Goal: Task Accomplishment & Management: Use online tool/utility

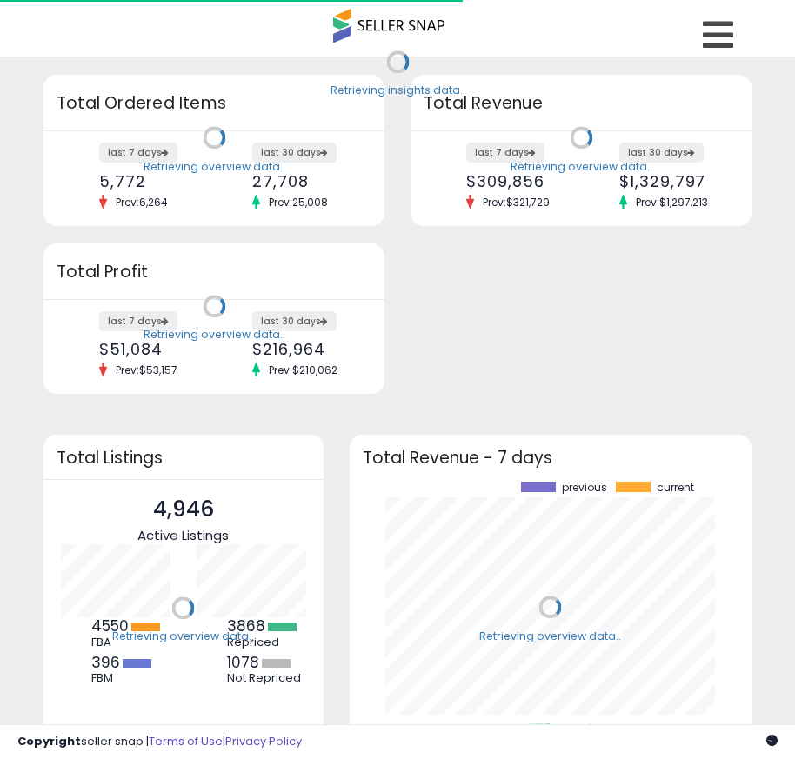
scroll to position [242, 368]
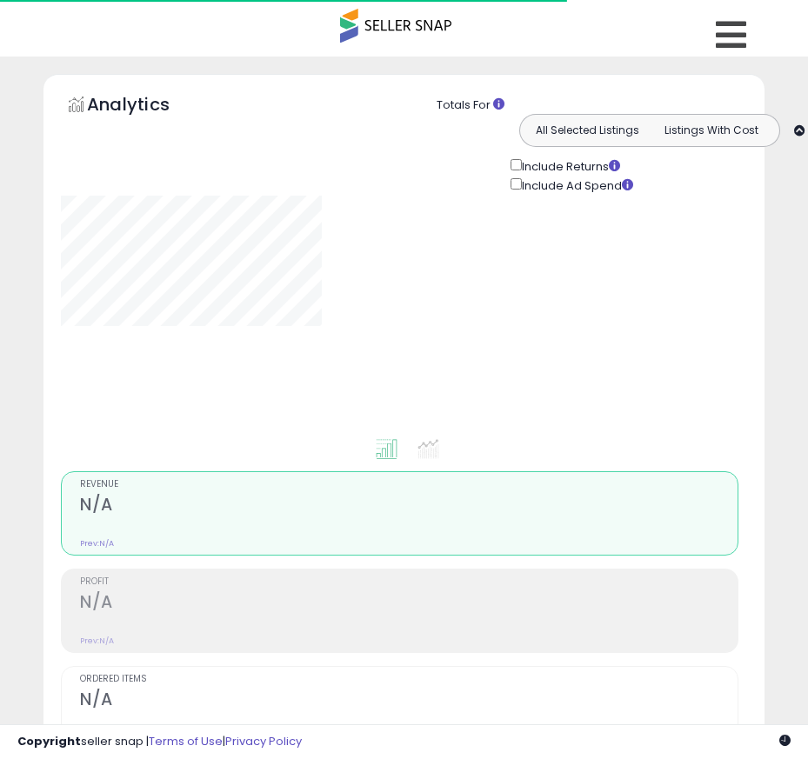
type input "**********"
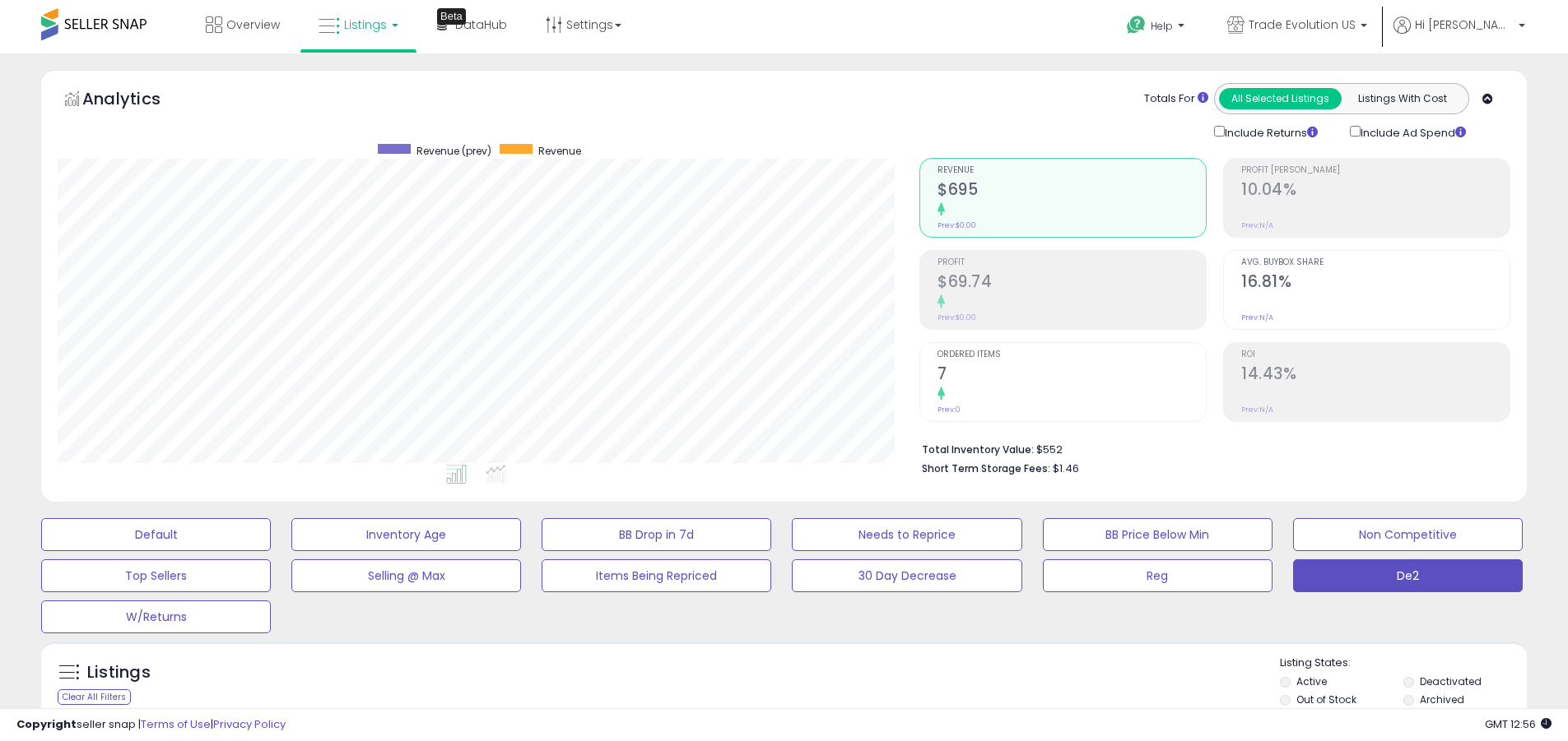
scroll to position [338, 861]
click at [764, 681] on label "Deactivated" at bounding box center [1450, 681] width 62 height 14
click at [764, 699] on label "Archived" at bounding box center [1441, 699] width 44 height 14
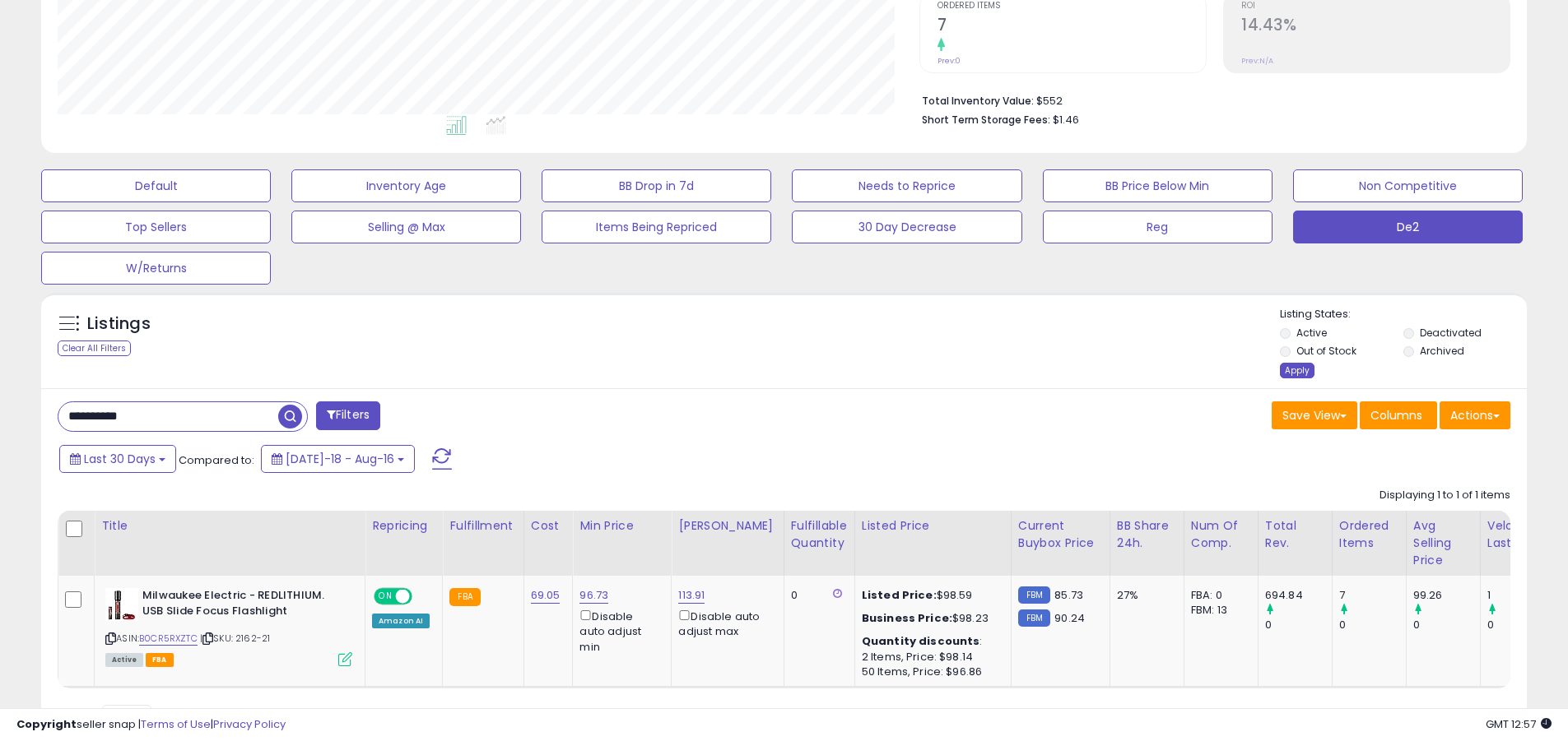
click at [764, 370] on div "Apply" at bounding box center [1296, 370] width 35 height 16
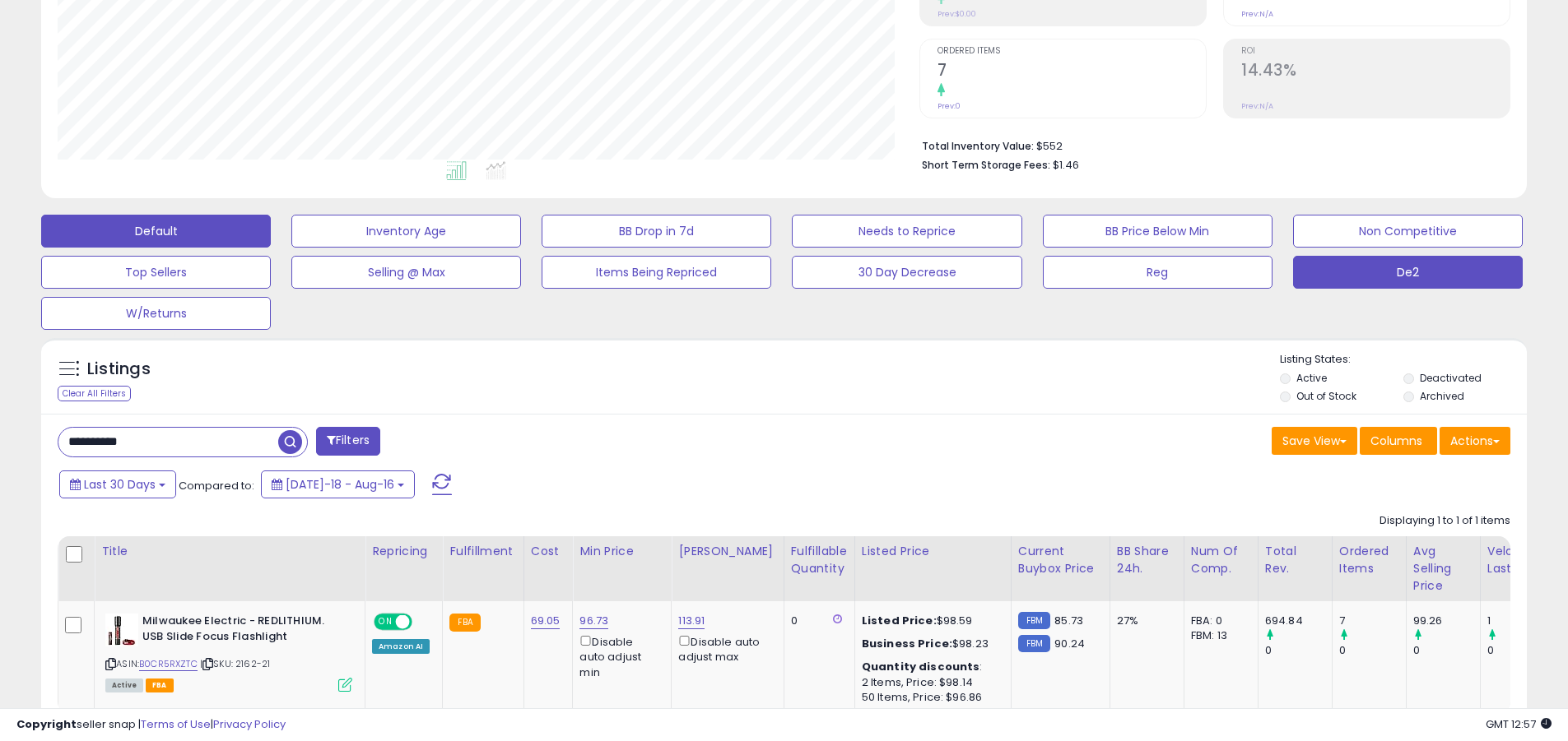
click at [155, 230] on button "Default" at bounding box center [155, 231] width 230 height 33
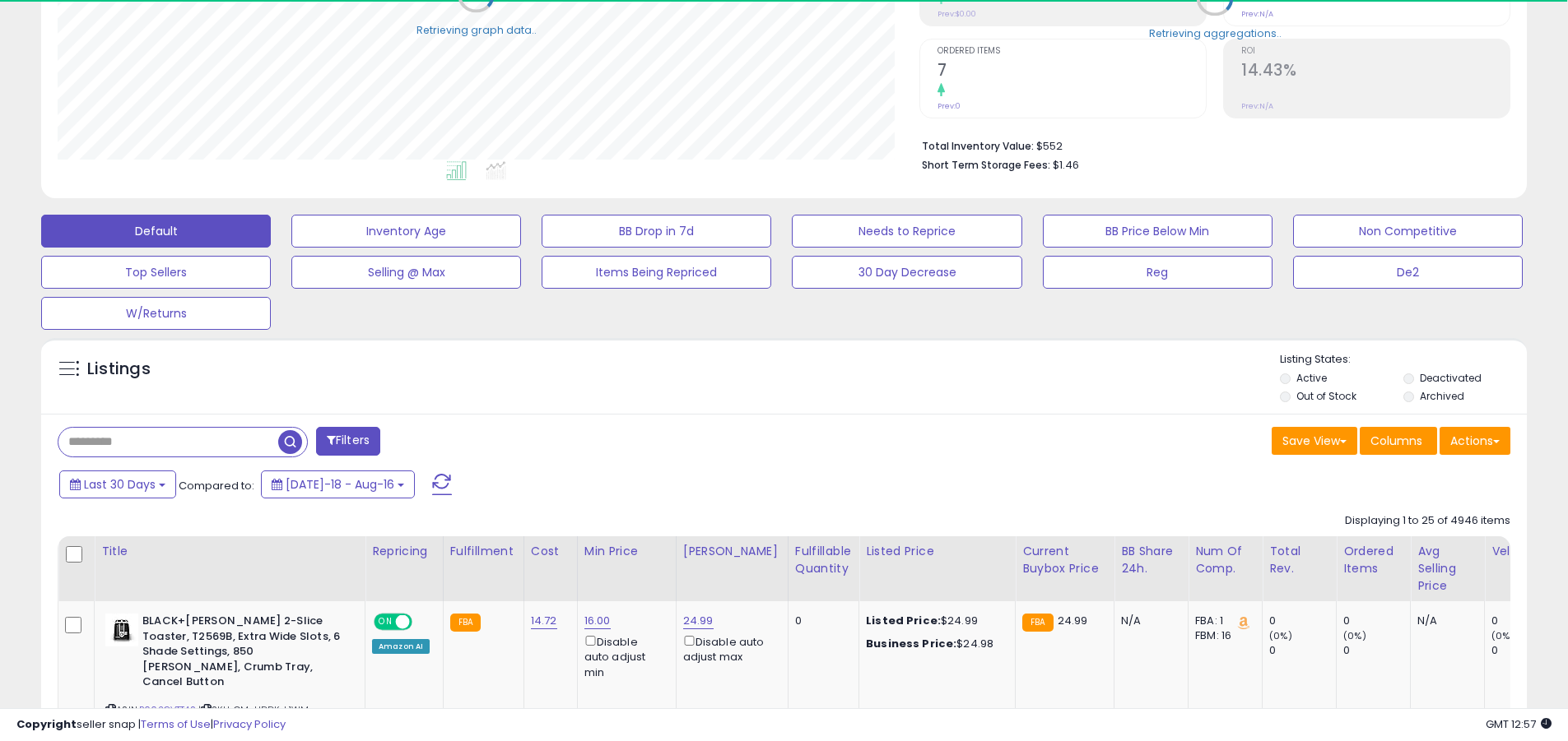
scroll to position [822591, 822005]
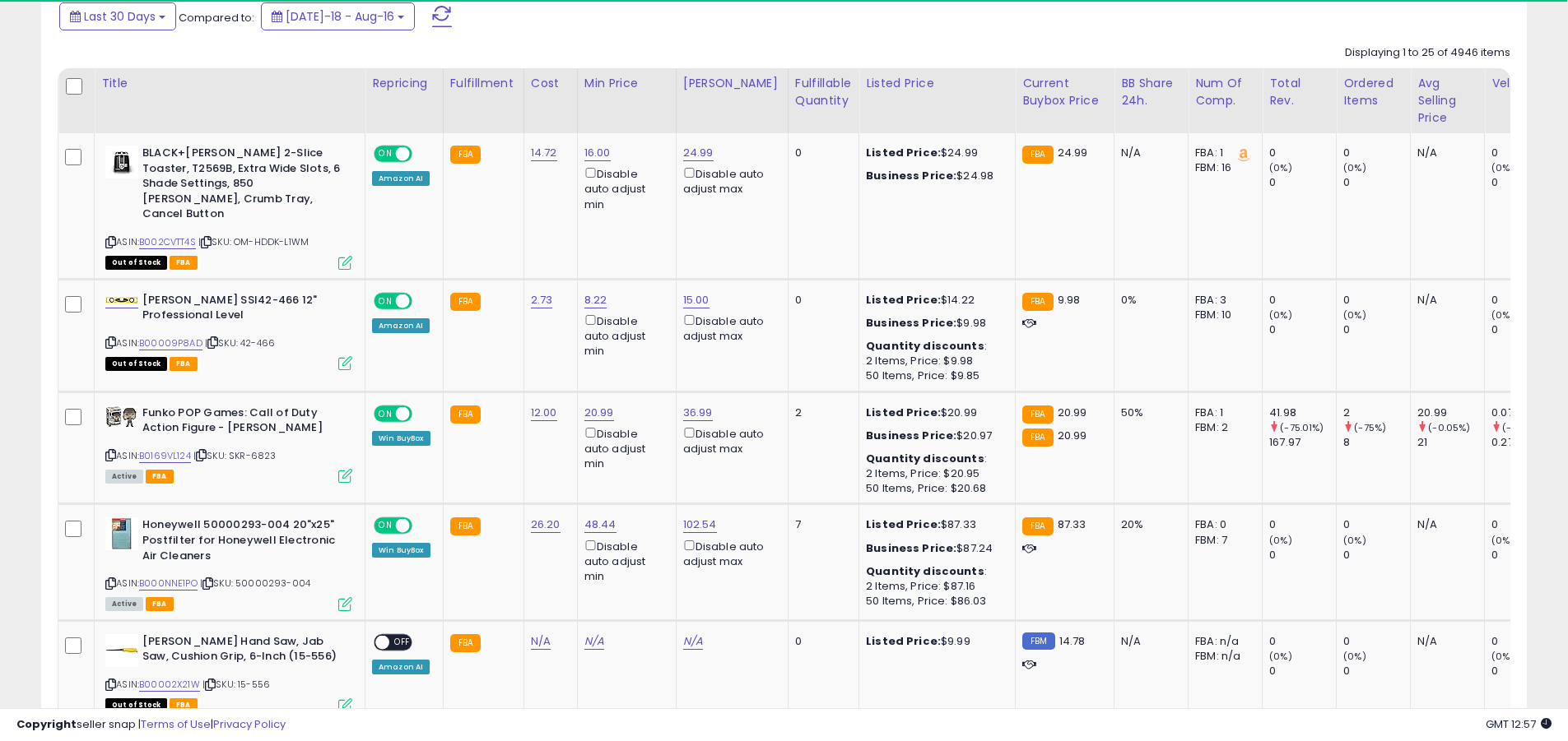
click at [432, 16] on span at bounding box center [442, 16] width 20 height 22
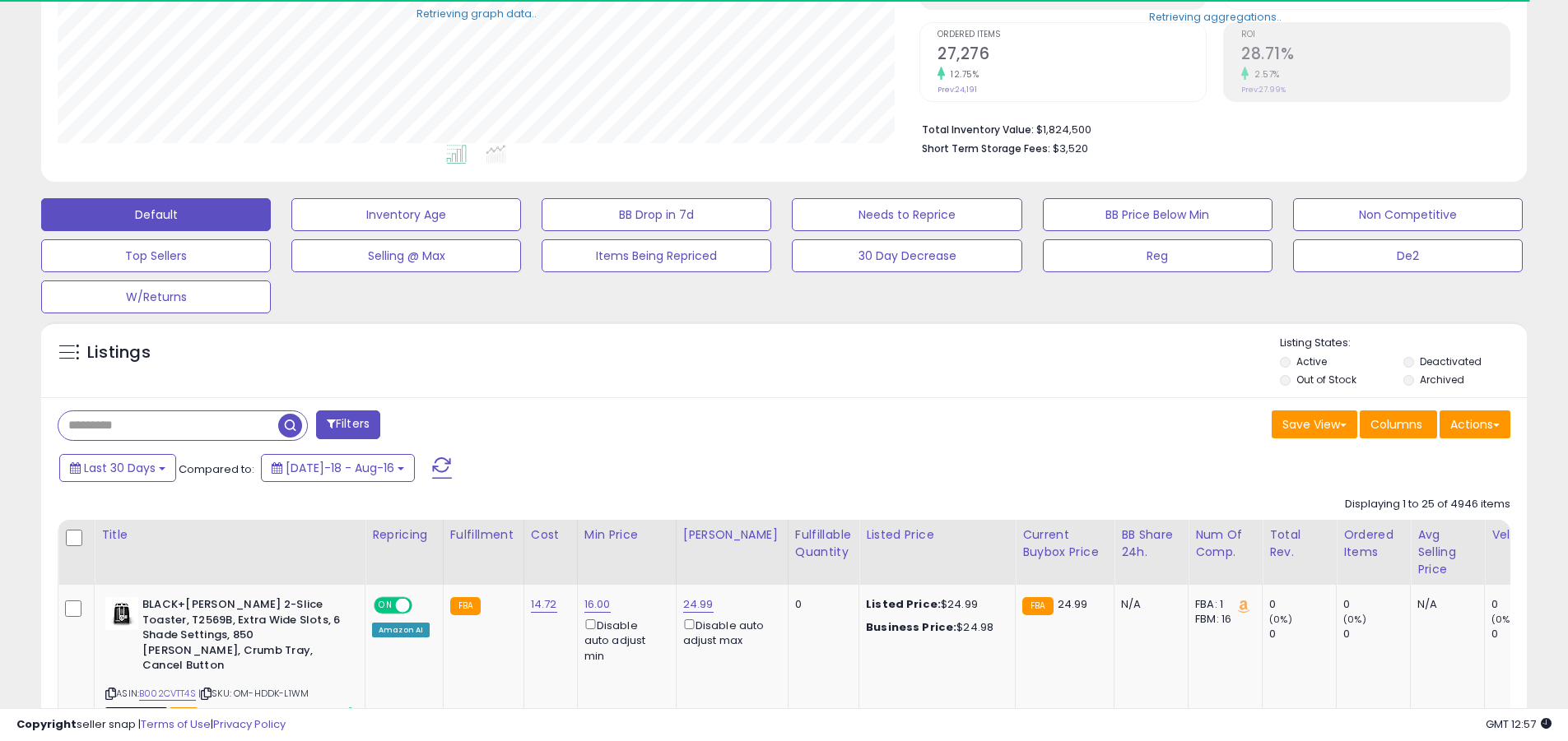
scroll to position [338, 861]
click at [167, 426] on input "text" at bounding box center [168, 426] width 220 height 28
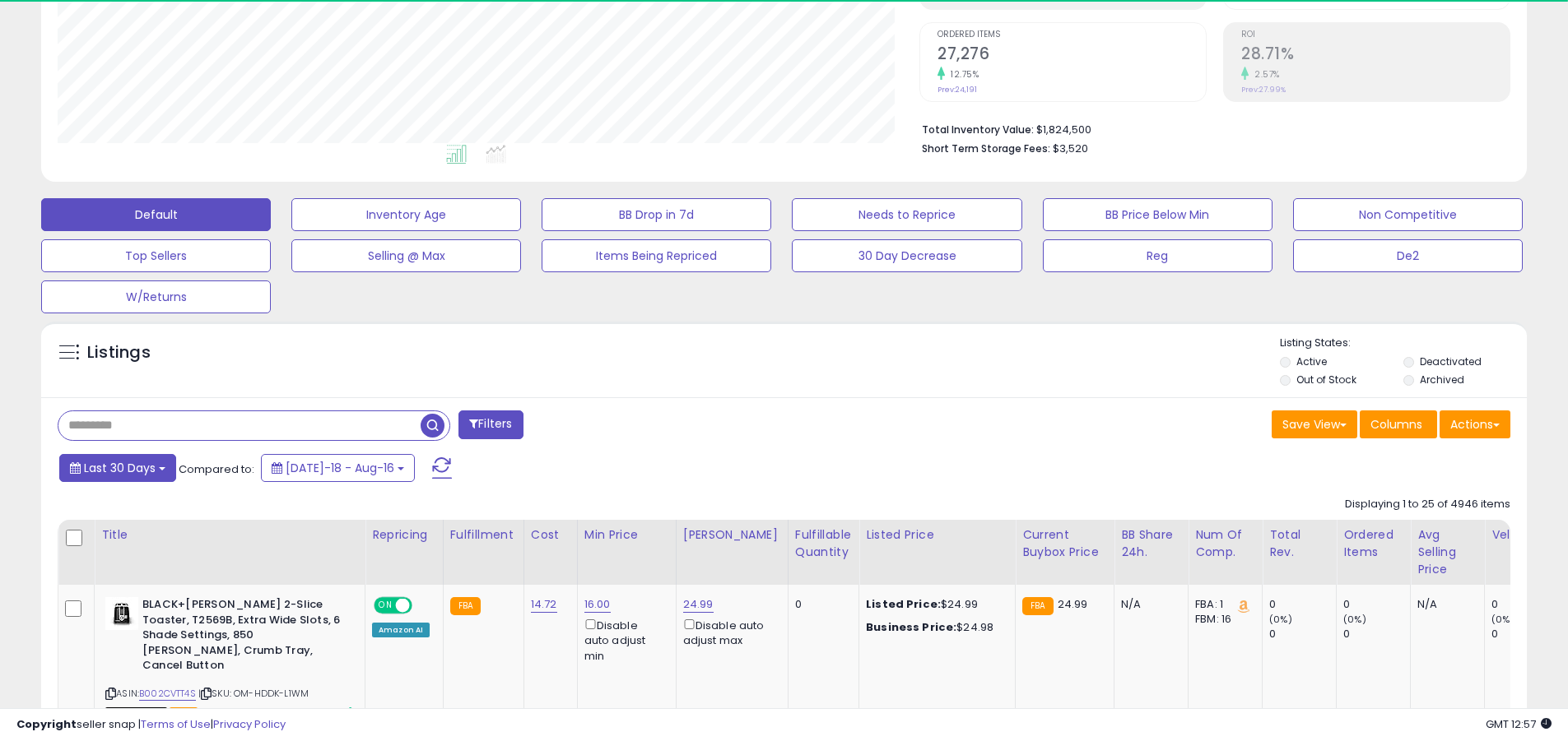
click at [116, 468] on span "Last 30 Days" at bounding box center [120, 468] width 72 height 16
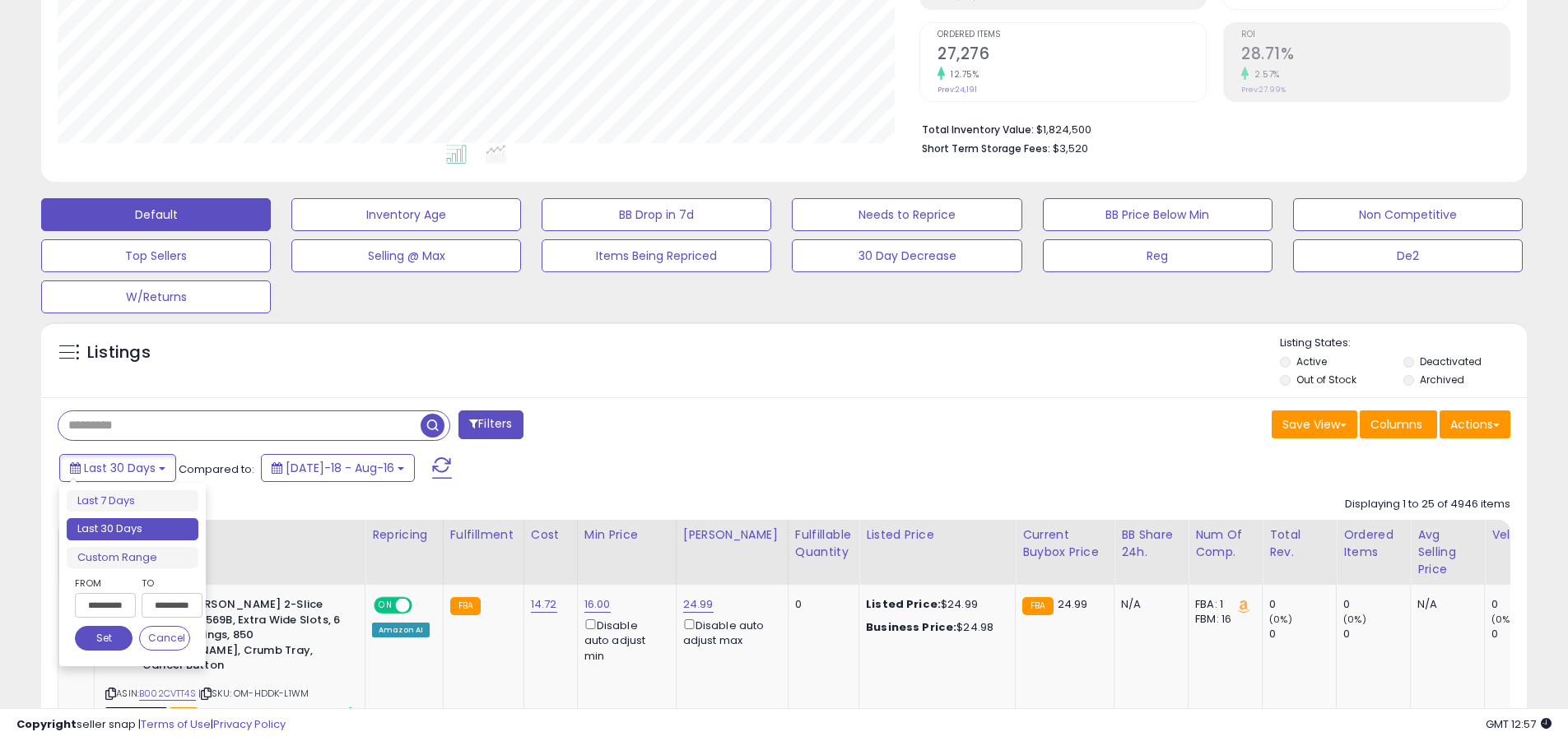
click at [132, 529] on li "Last 30 Days" at bounding box center [132, 529] width 132 height 22
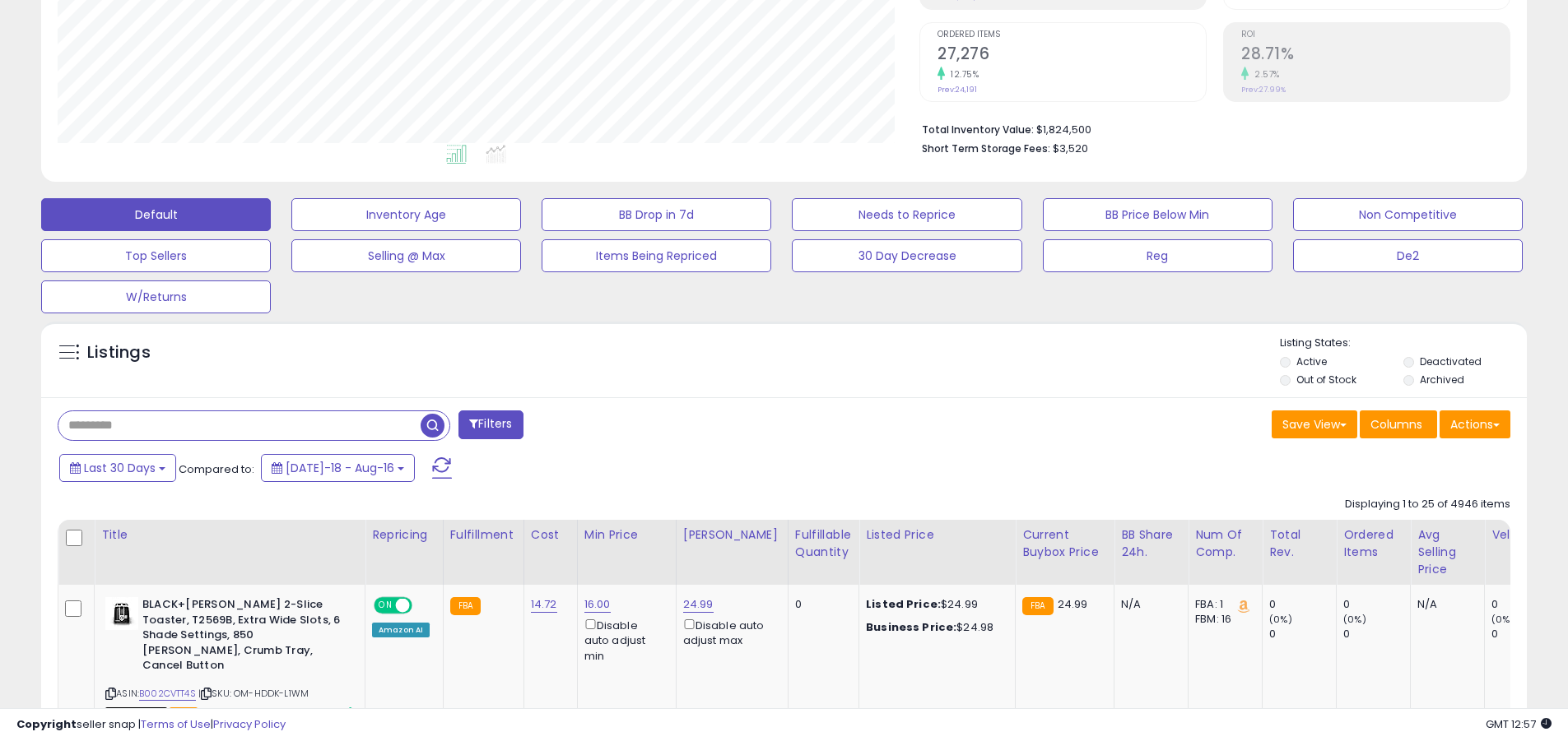
click at [239, 426] on input "text" at bounding box center [239, 426] width 362 height 28
click at [434, 423] on span "button" at bounding box center [432, 425] width 24 height 24
click at [764, 424] on button "Actions" at bounding box center [1474, 425] width 71 height 28
click at [0, 0] on link "Export All Columns" at bounding box center [0, 0] width 0 height 0
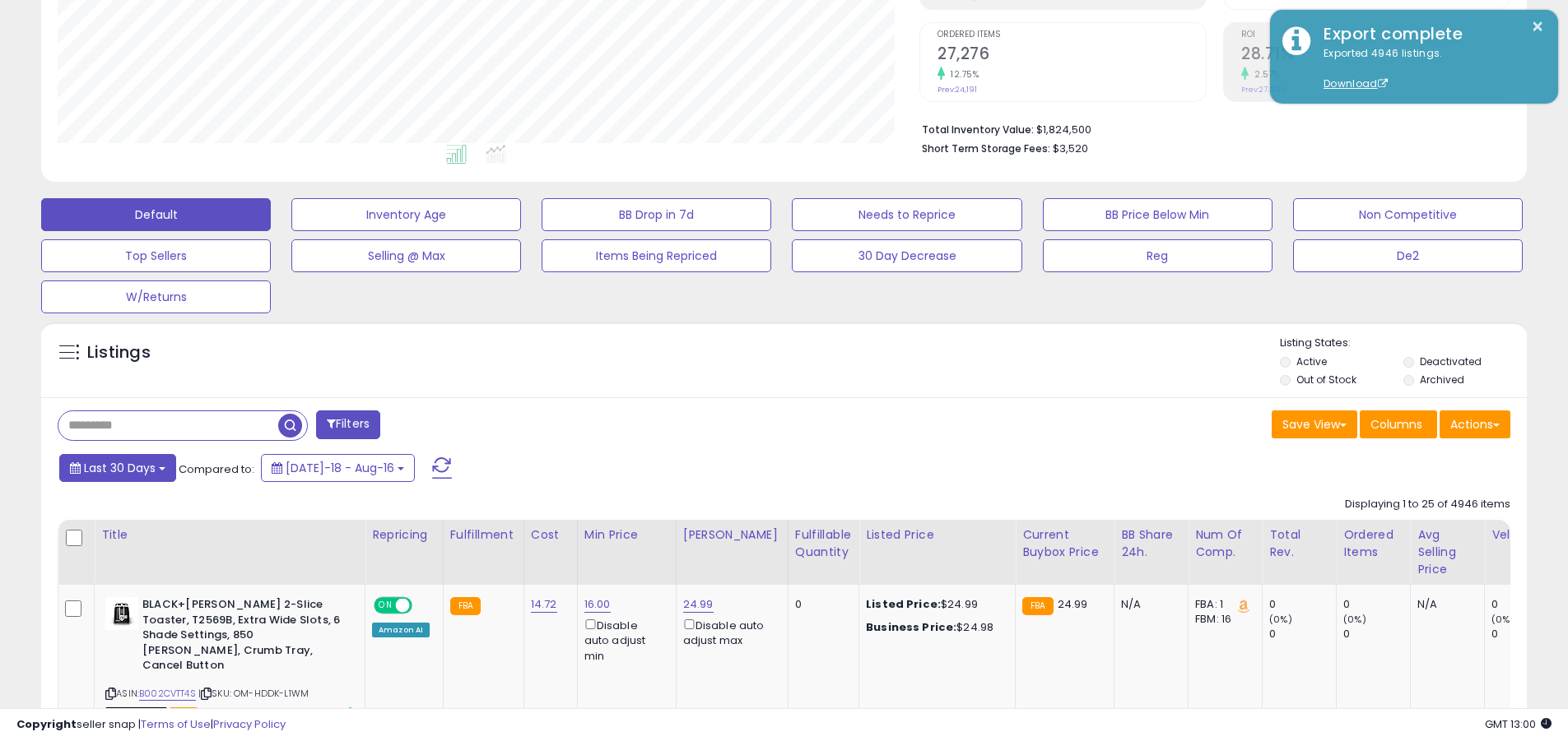
click at [116, 468] on span "Last 30 Days" at bounding box center [120, 468] width 72 height 16
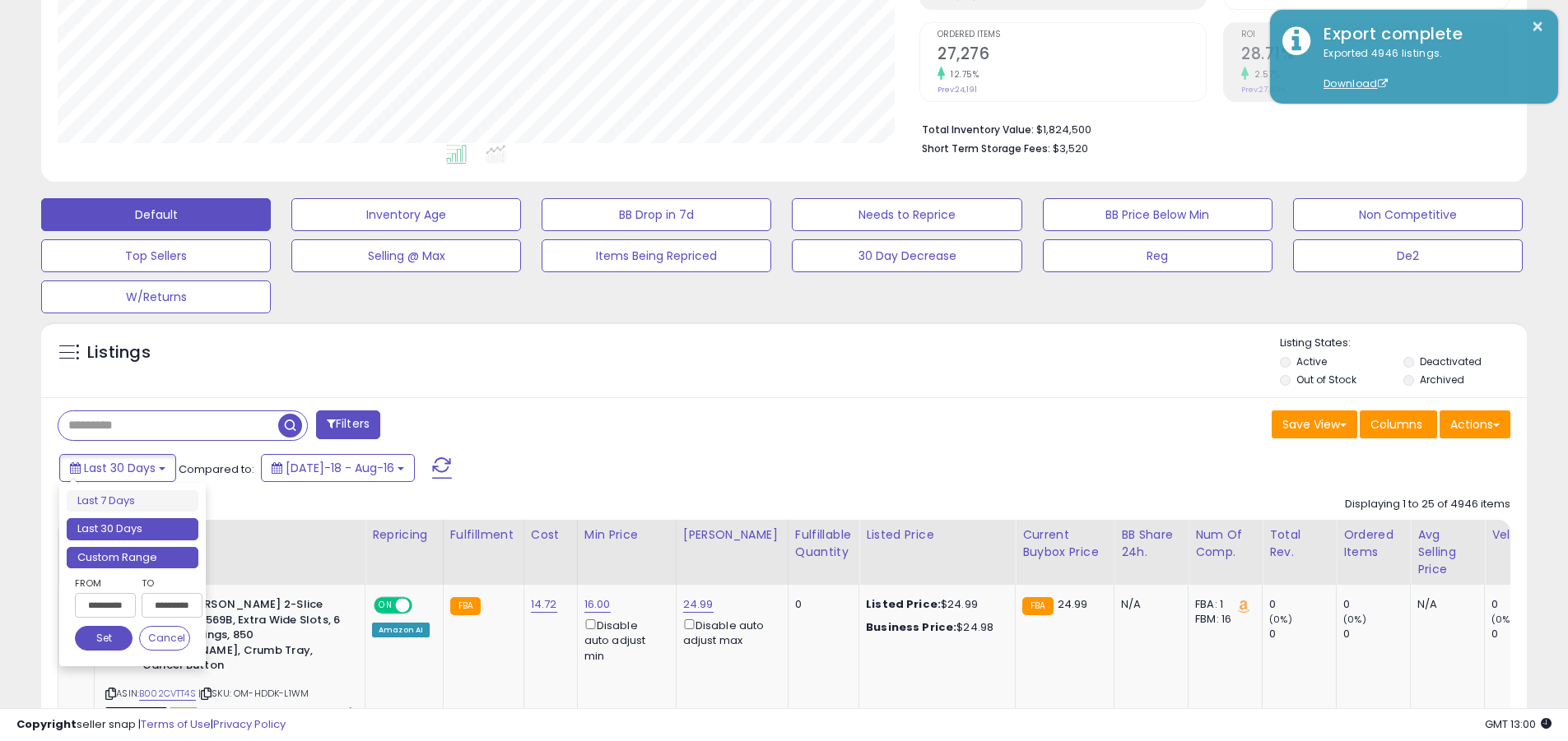
click at [132, 557] on li "Custom Range" at bounding box center [132, 557] width 132 height 22
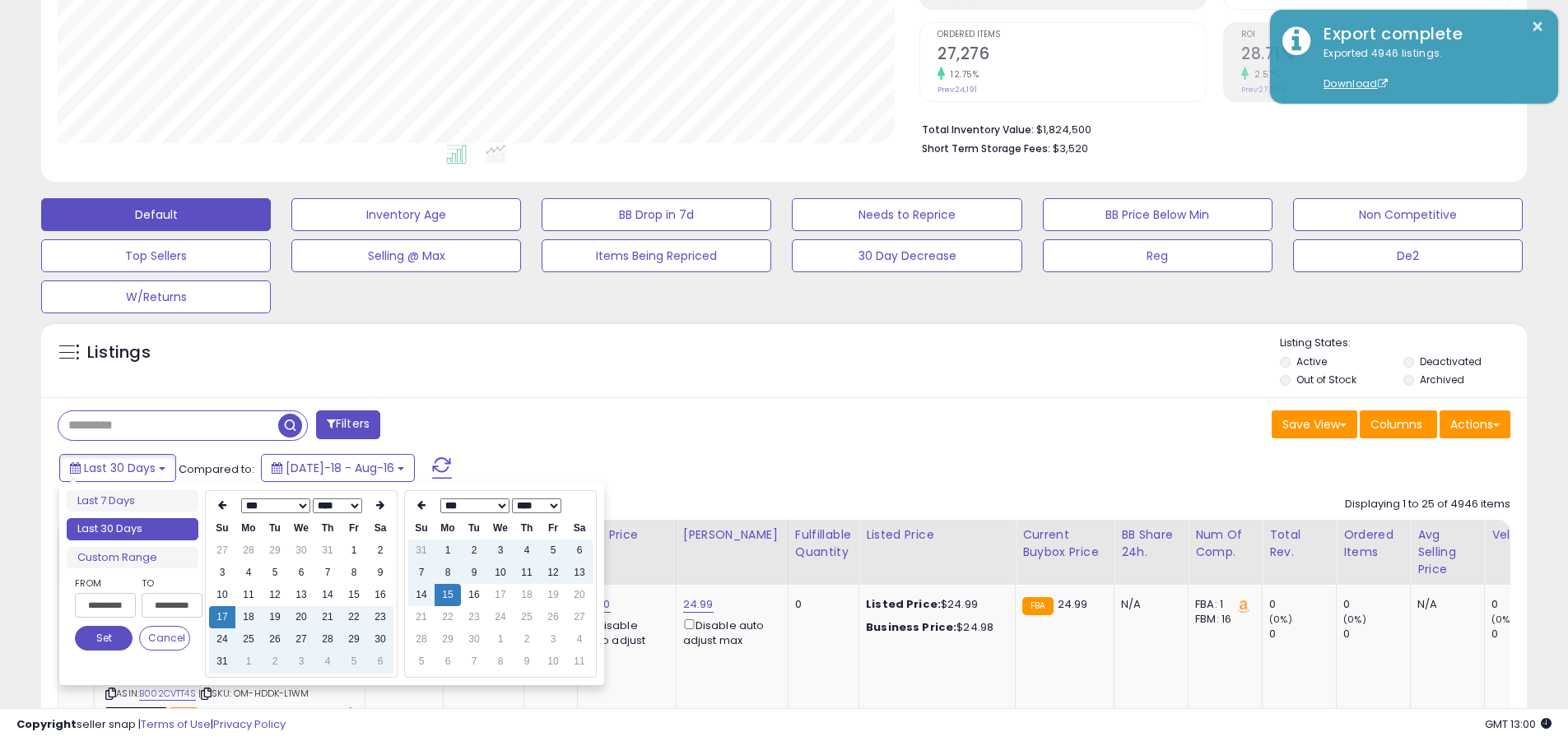
click at [105, 606] on input "**********" at bounding box center [105, 606] width 61 height 25
type input "**********"
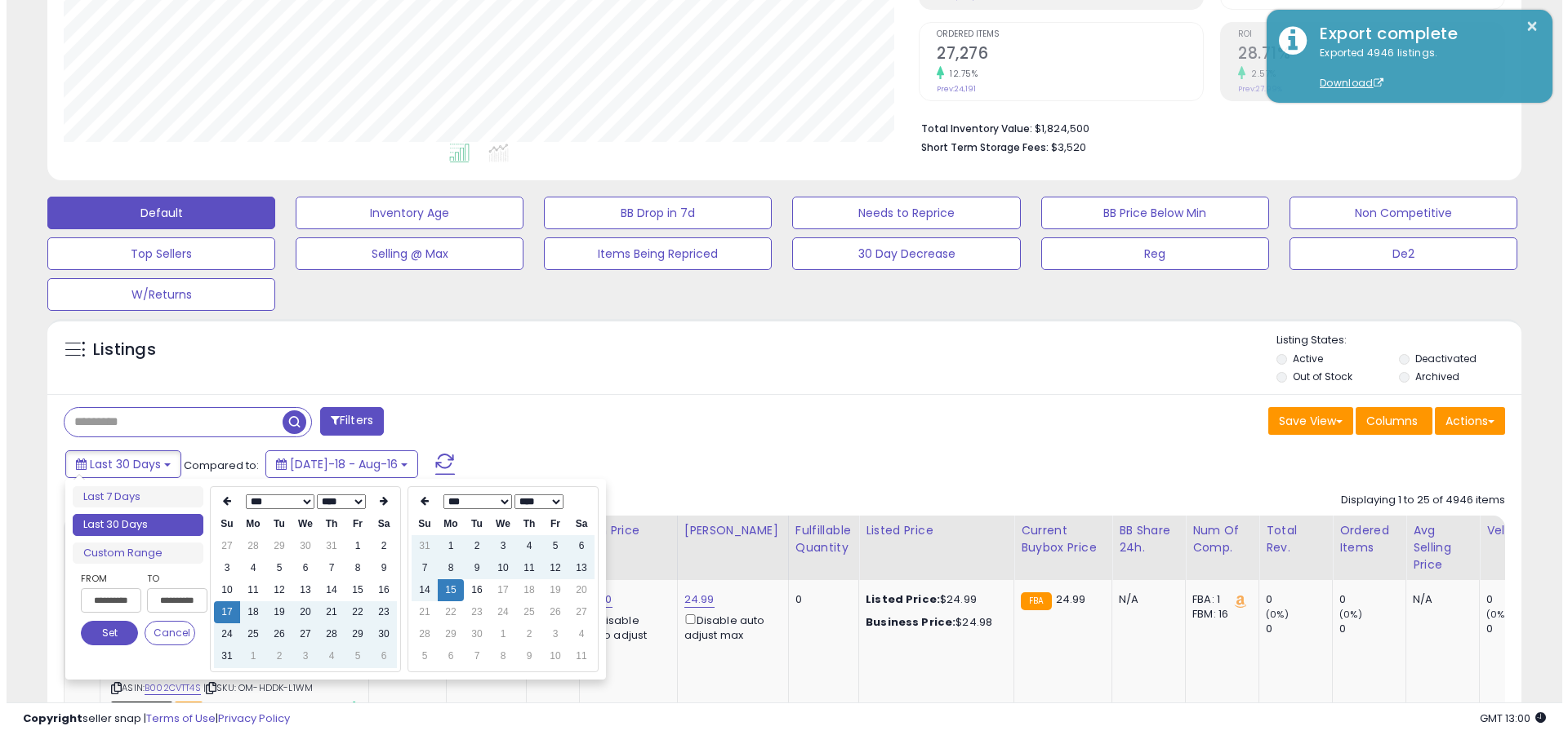
scroll to position [0, 1]
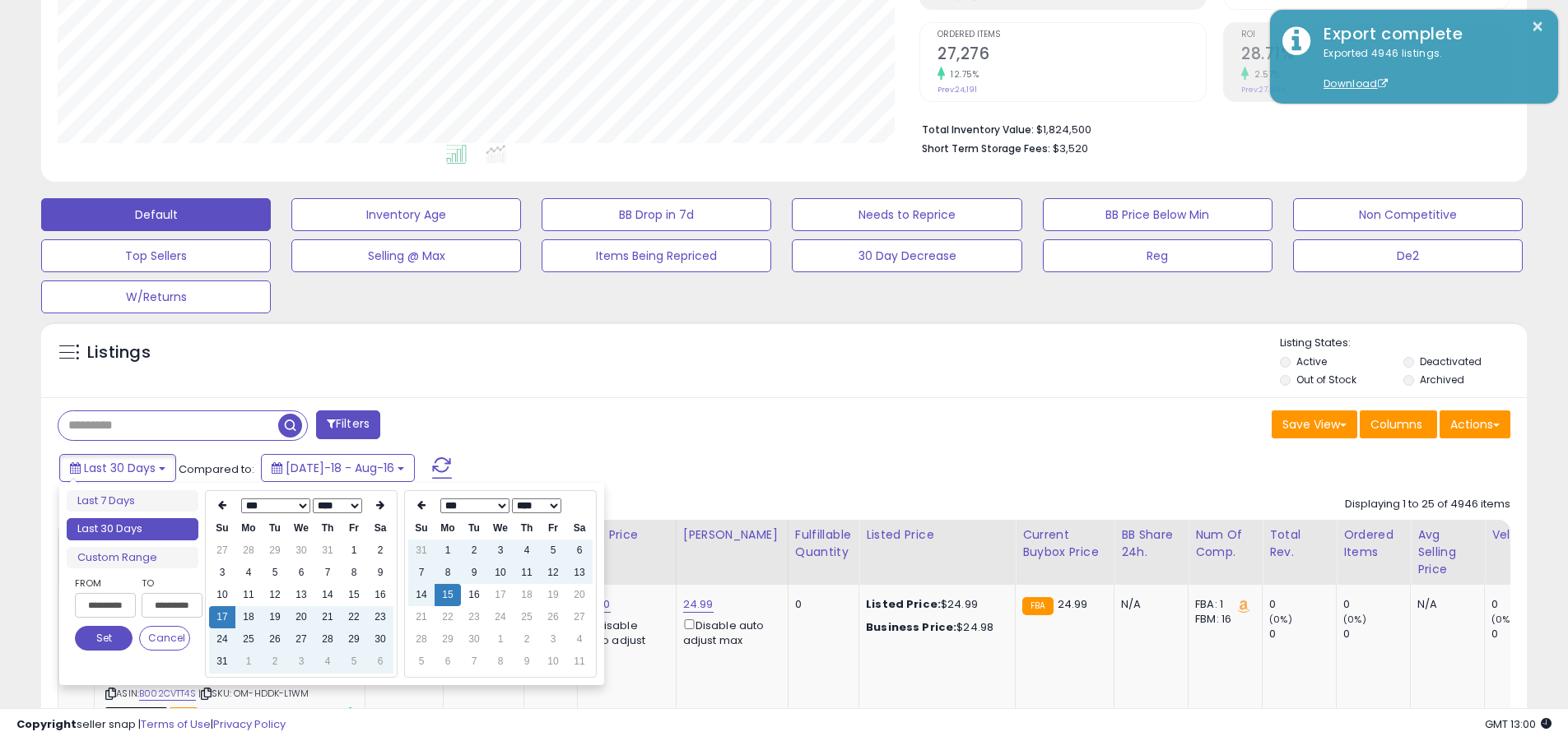
click at [104, 639] on button "Set" at bounding box center [103, 639] width 58 height 25
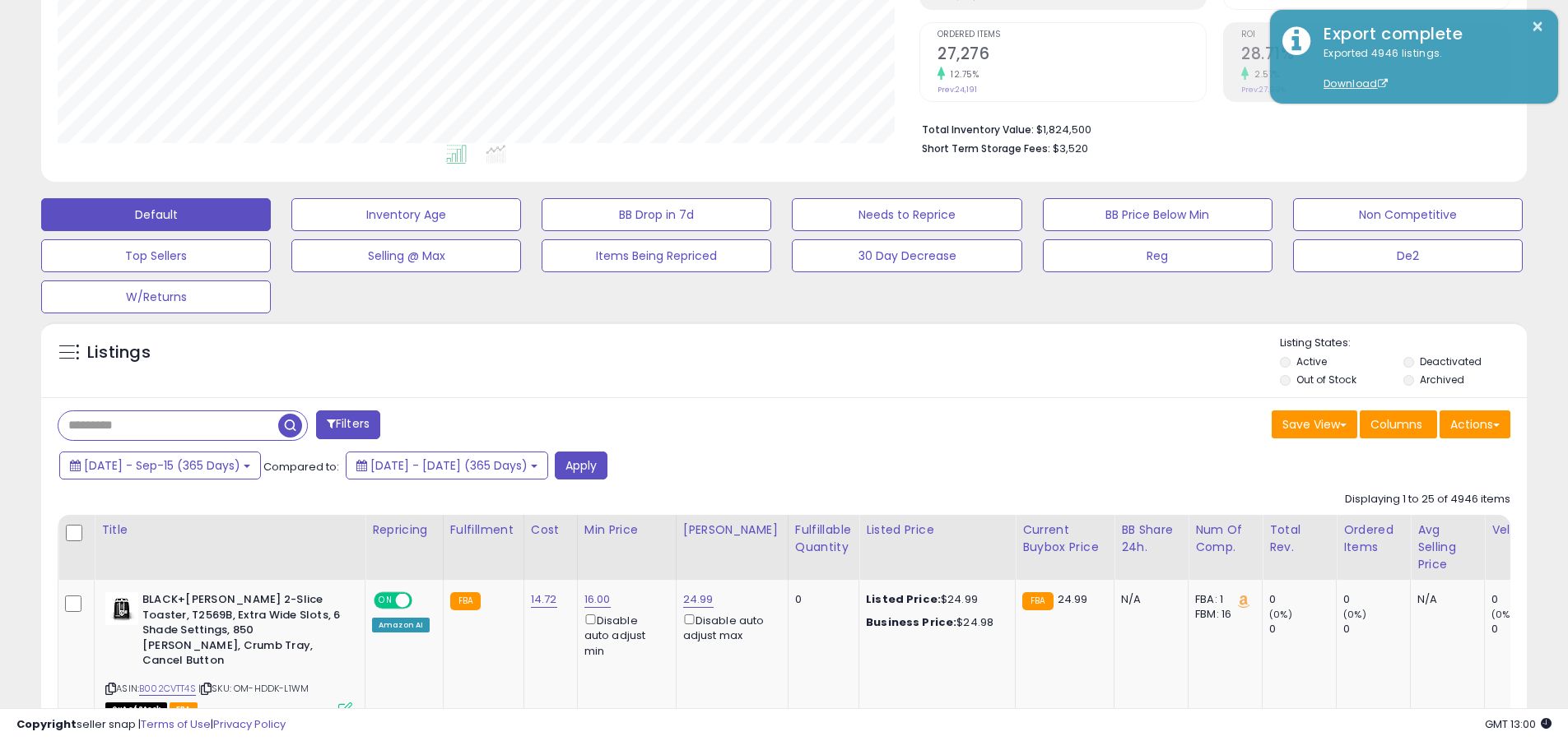
click at [167, 426] on input "text" at bounding box center [168, 426] width 220 height 28
click at [608, 465] on button "Apply" at bounding box center [581, 466] width 53 height 28
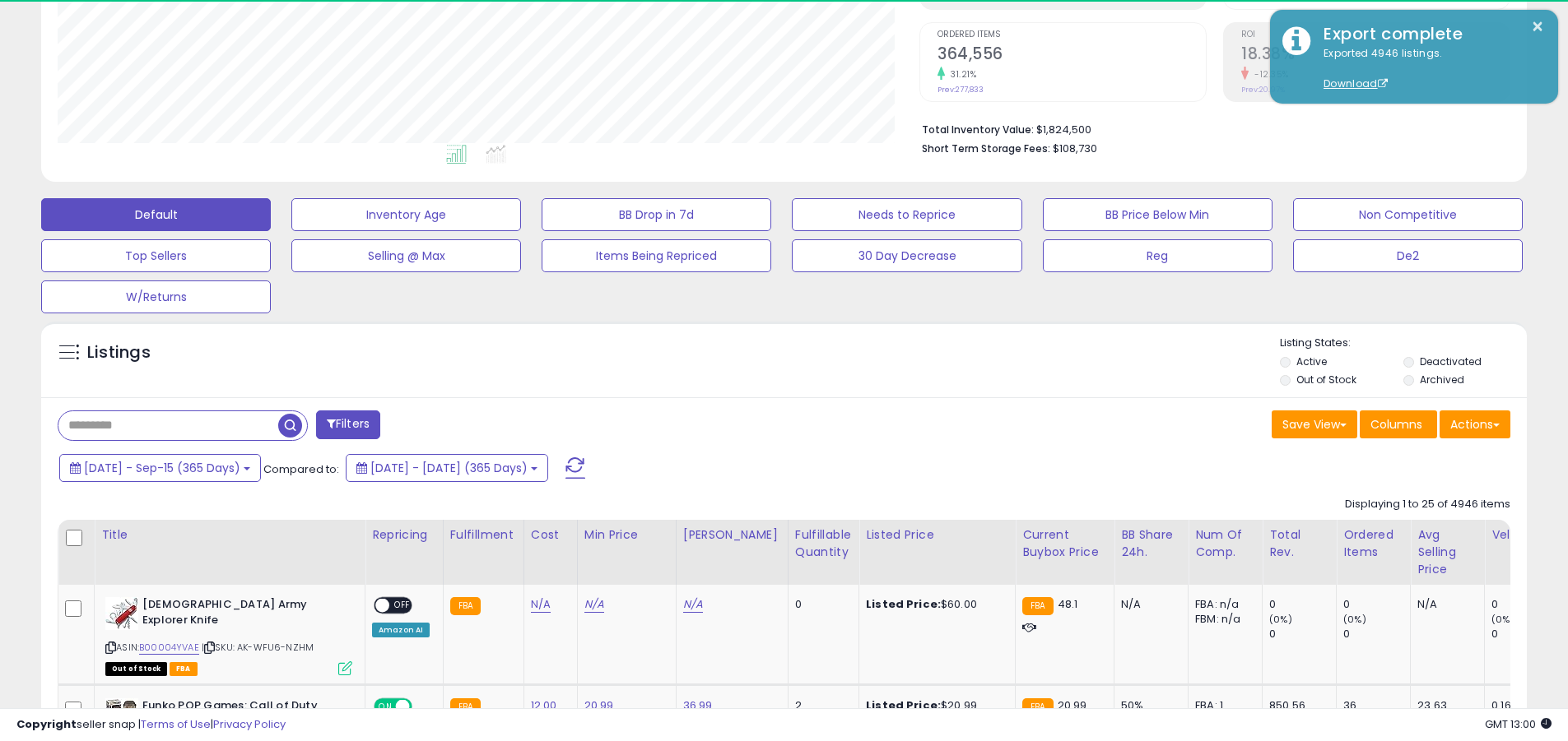
scroll to position [338, 861]
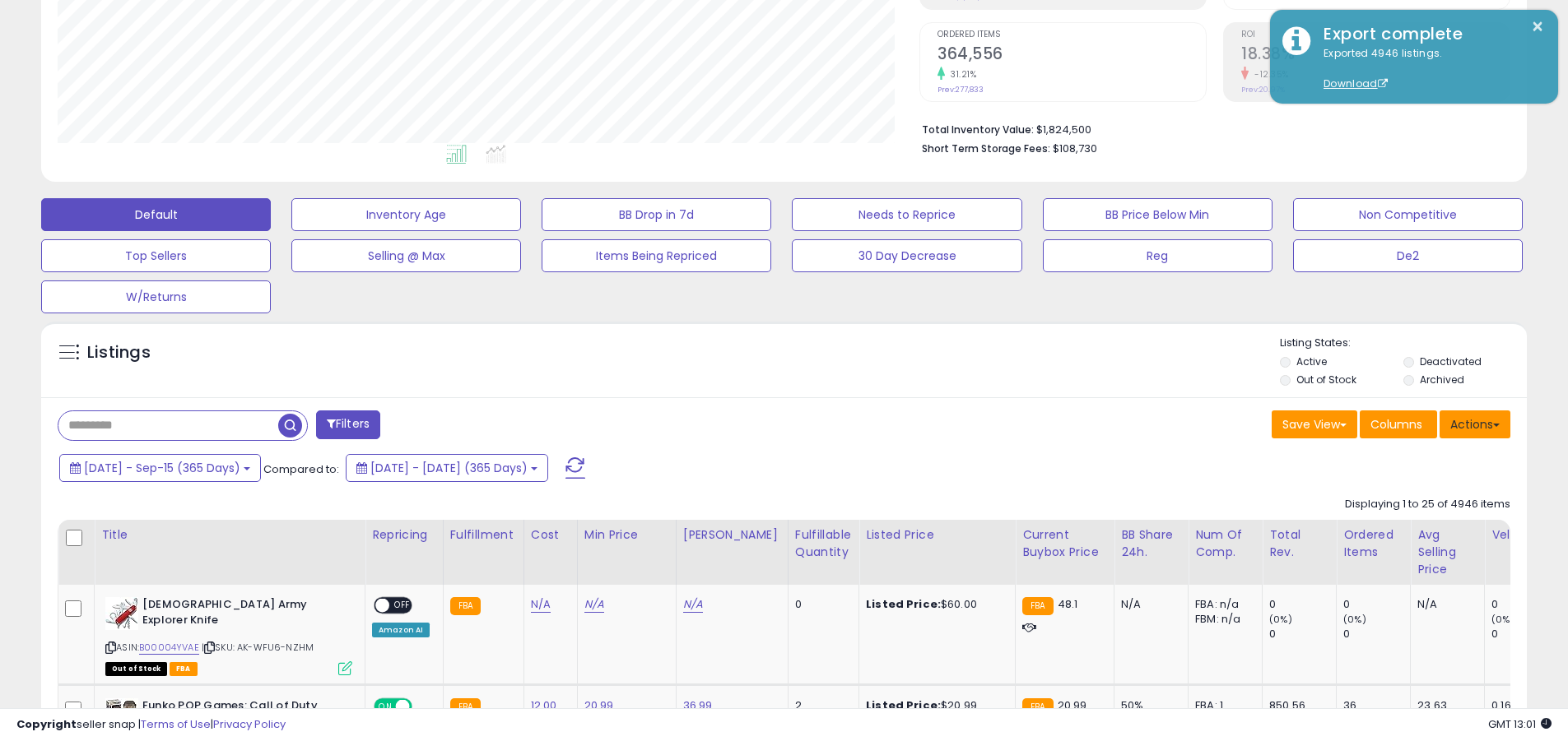
click at [764, 424] on button "Actions" at bounding box center [1474, 425] width 71 height 28
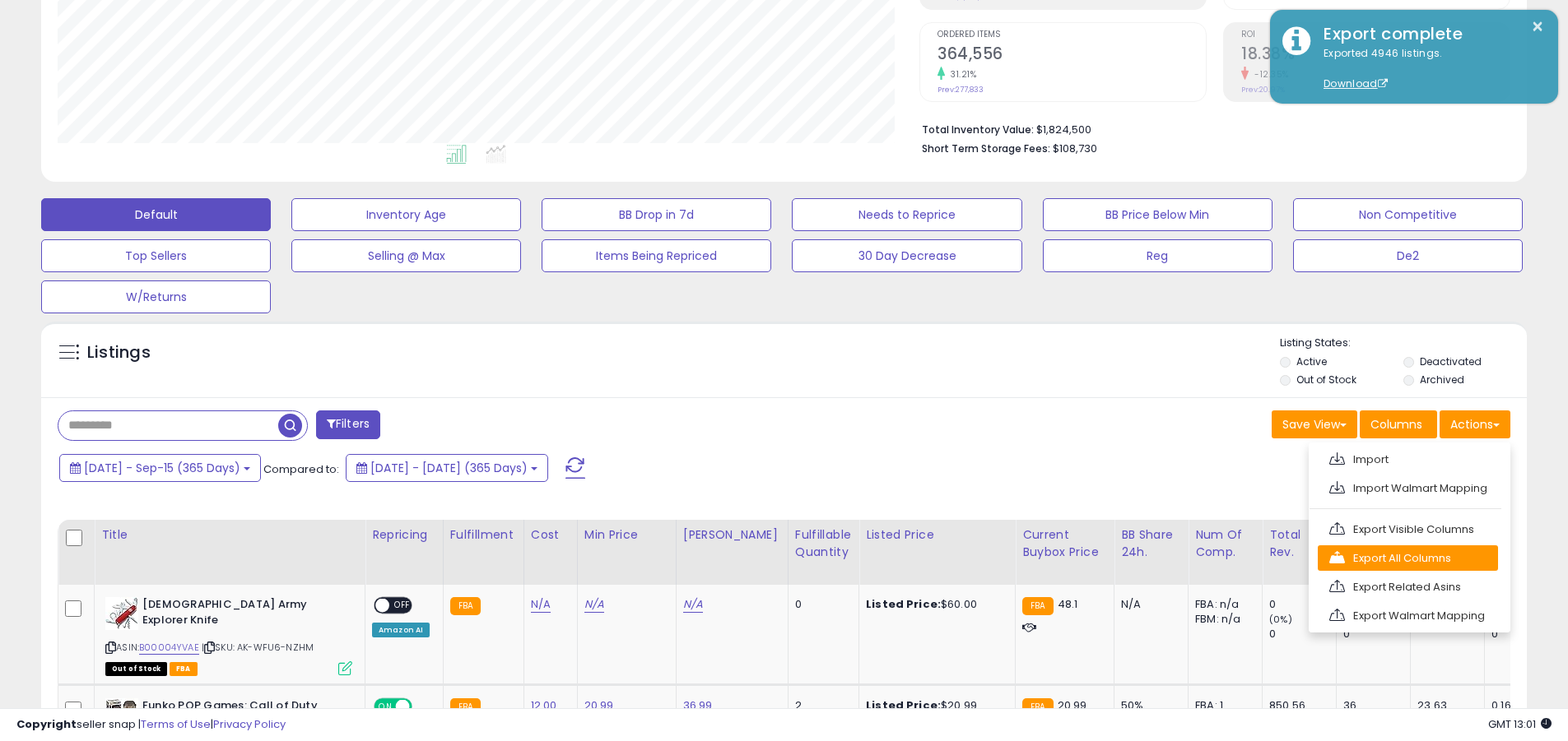
click at [764, 558] on link "Export All Columns" at bounding box center [1407, 558] width 180 height 26
